Goal: Find specific fact: Find specific fact

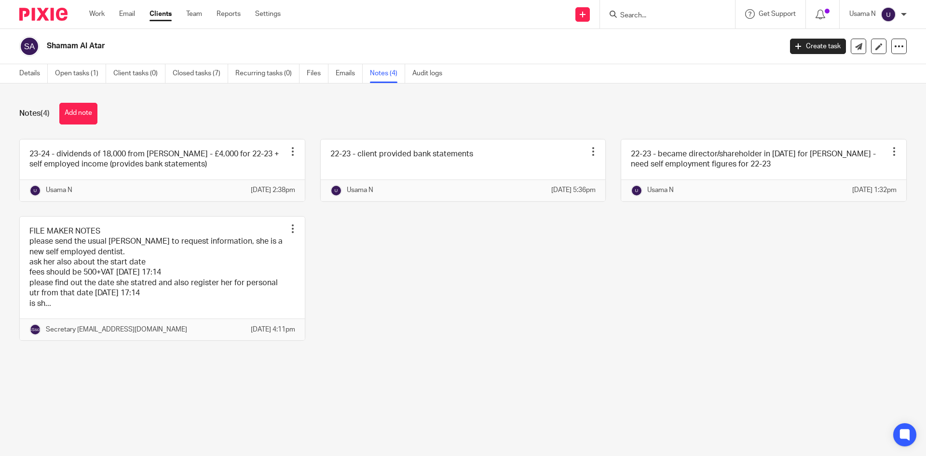
click at [629, 8] on form at bounding box center [670, 14] width 103 height 12
click at [649, 15] on input "Search" at bounding box center [662, 16] width 87 height 9
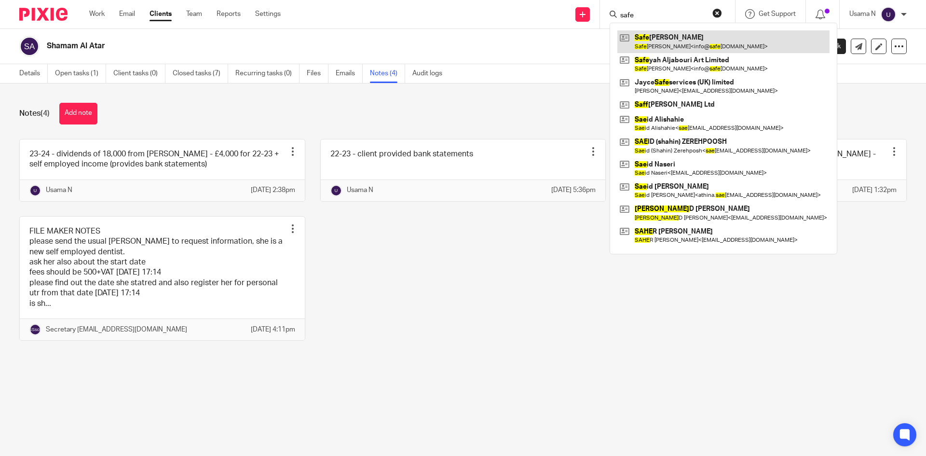
type input "safe"
click at [675, 40] on link at bounding box center [723, 41] width 212 height 22
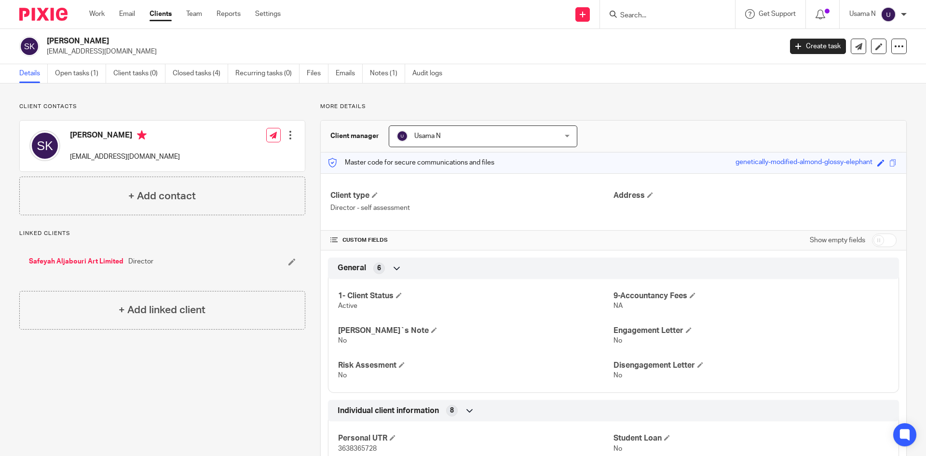
click at [61, 257] on link "Safeyah Aljabouri Art Limited" at bounding box center [76, 262] width 95 height 10
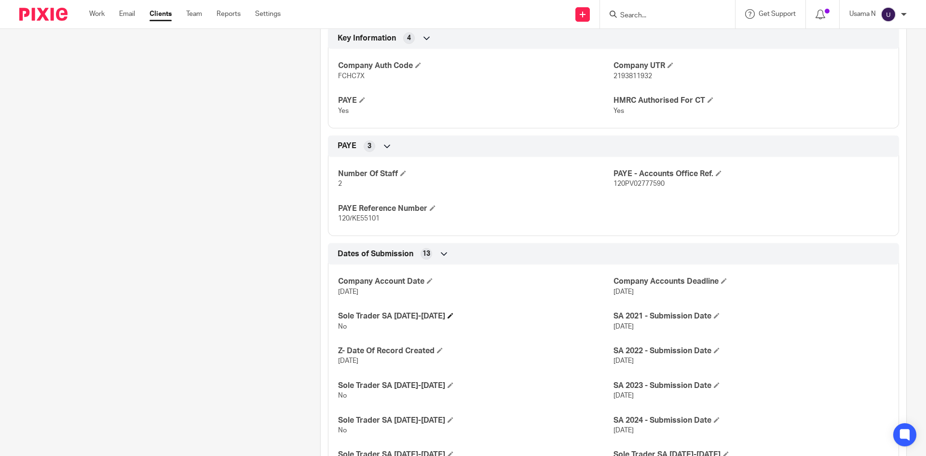
scroll to position [434, 0]
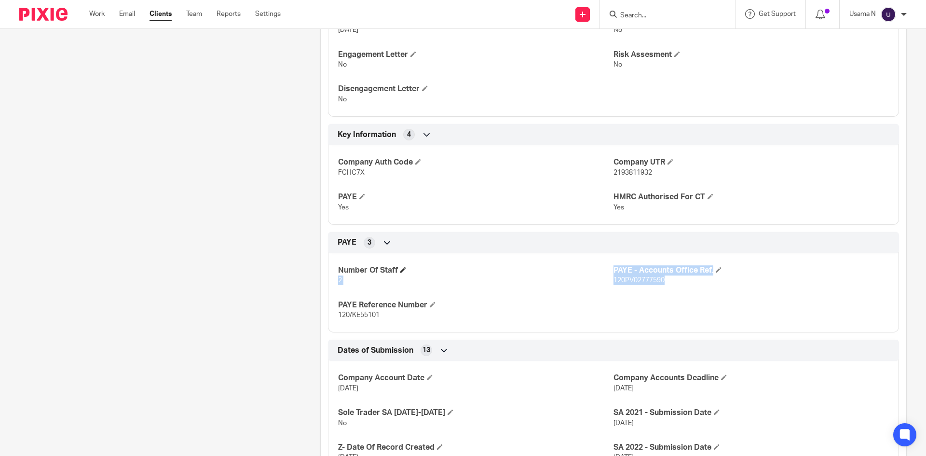
drag, startPoint x: 663, startPoint y: 279, endPoint x: 605, endPoint y: 269, distance: 58.8
click at [605, 269] on div "Number Of Staff 2 PAYE - Accounts Office Ref. 120PV02777590 PAYE Reference Numb…" at bounding box center [613, 289] width 571 height 87
click at [608, 271] on h4 "Number Of Staff" at bounding box center [475, 270] width 275 height 10
drag, startPoint x: 610, startPoint y: 268, endPoint x: 660, endPoint y: 285, distance: 52.5
click at [660, 285] on div "PAYE - Accounts Office Ref. 120PV02777590" at bounding box center [751, 275] width 275 height 20
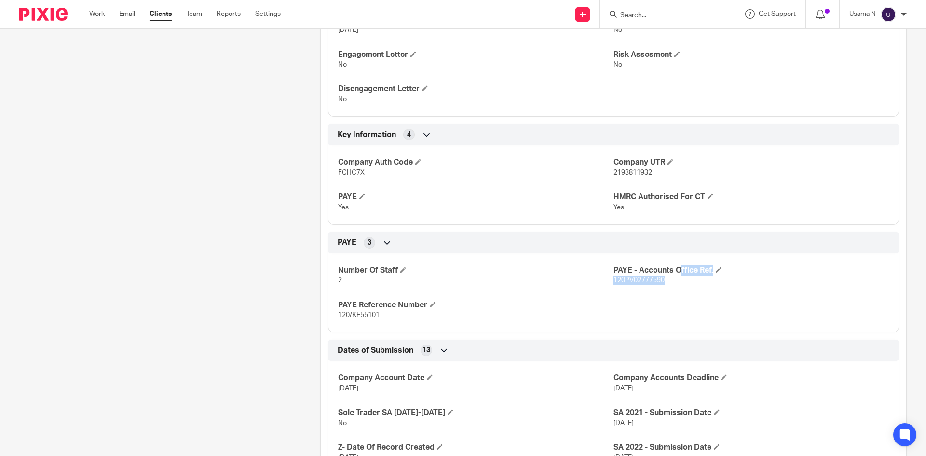
copy div "PAYE - Accounts Office Ref. 120PV02777590"
click at [637, 281] on span "120PV02777590" at bounding box center [639, 280] width 51 height 7
click at [282, 150] on div "Client contacts Safeyah Kehlan (Director & Shareholder) 07913719007 info@safeya…" at bounding box center [154, 145] width 301 height 953
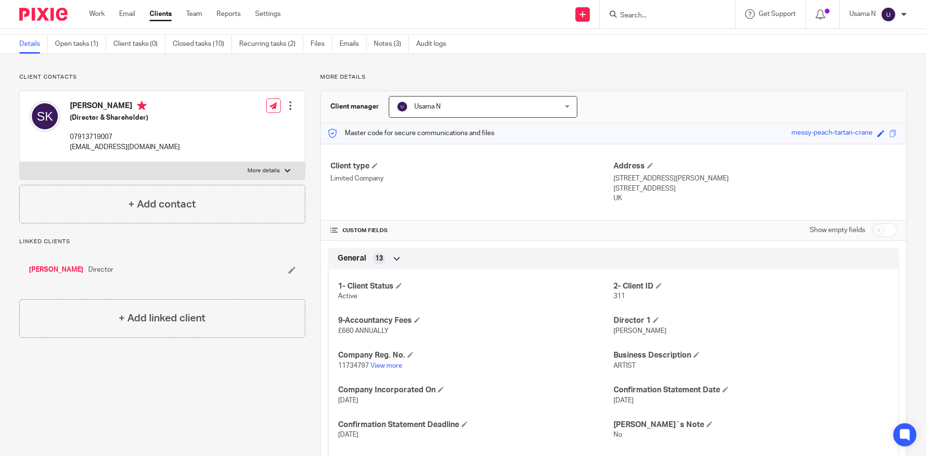
scroll to position [0, 0]
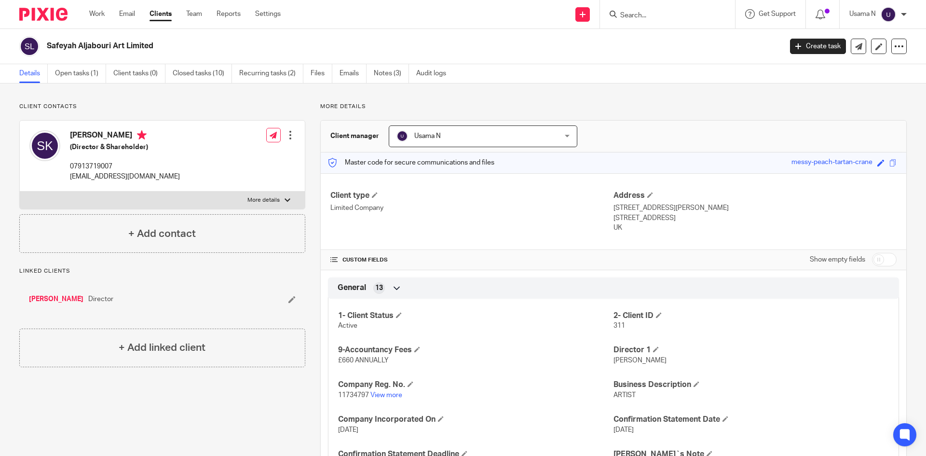
click at [117, 176] on p "info@safeyahaljabouri.com" at bounding box center [125, 177] width 110 height 10
copy div "info@safeyahaljabouri.com"
drag, startPoint x: 642, startPoint y: 233, endPoint x: 604, endPoint y: 216, distance: 41.2
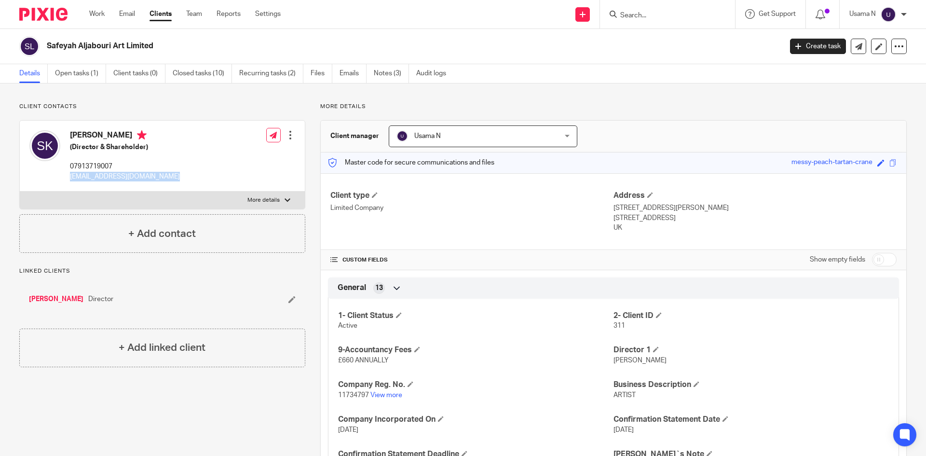
click at [604, 216] on div "Client type Limited Company Address 9 Marquis Drive, Heald Green Cheadle, SK8 3…" at bounding box center [614, 211] width 586 height 77
click at [633, 222] on p "Cheadle, SK8 3HS" at bounding box center [755, 218] width 283 height 10
